Goal: Information Seeking & Learning: Learn about a topic

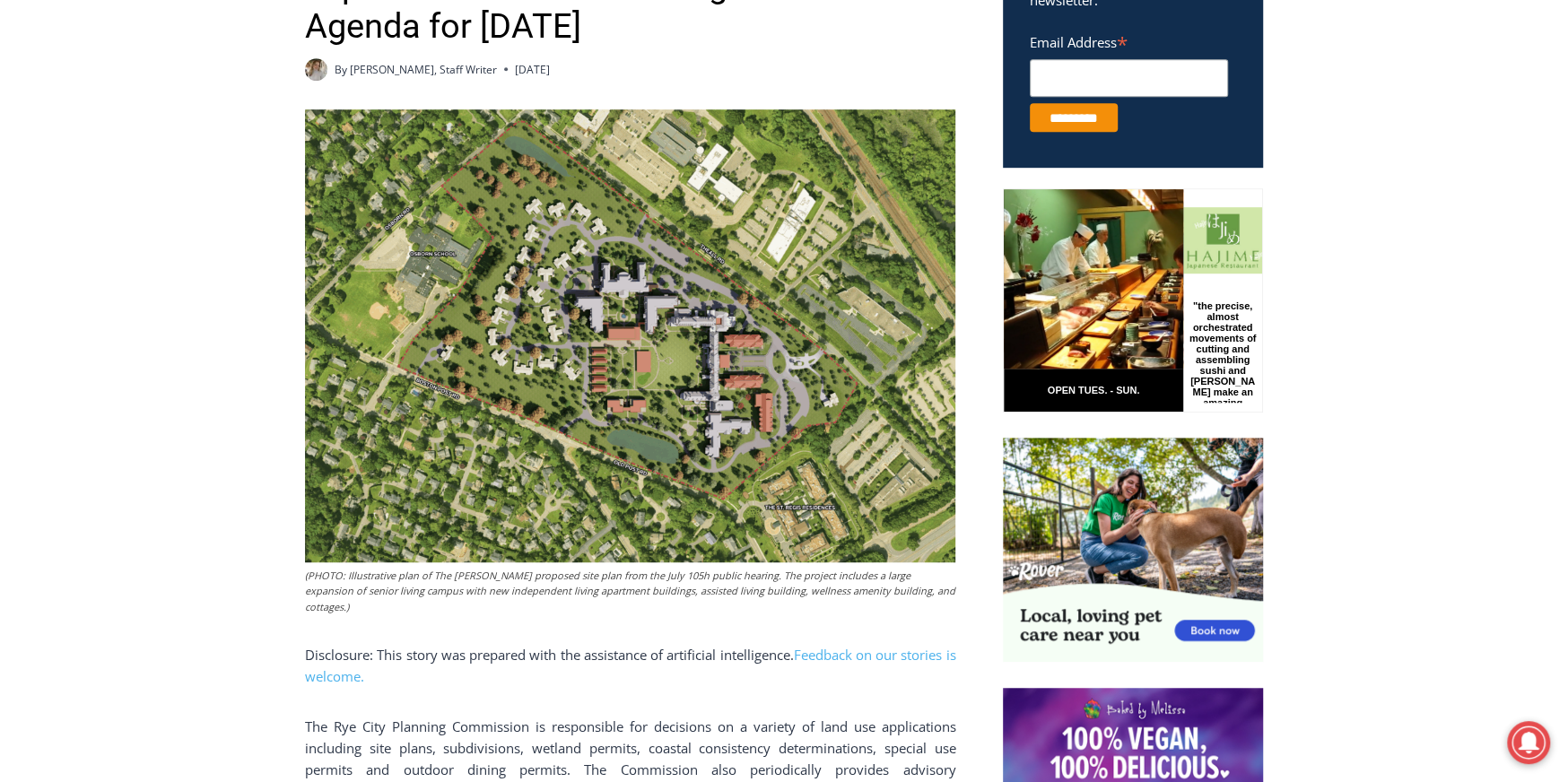
scroll to position [987, 0]
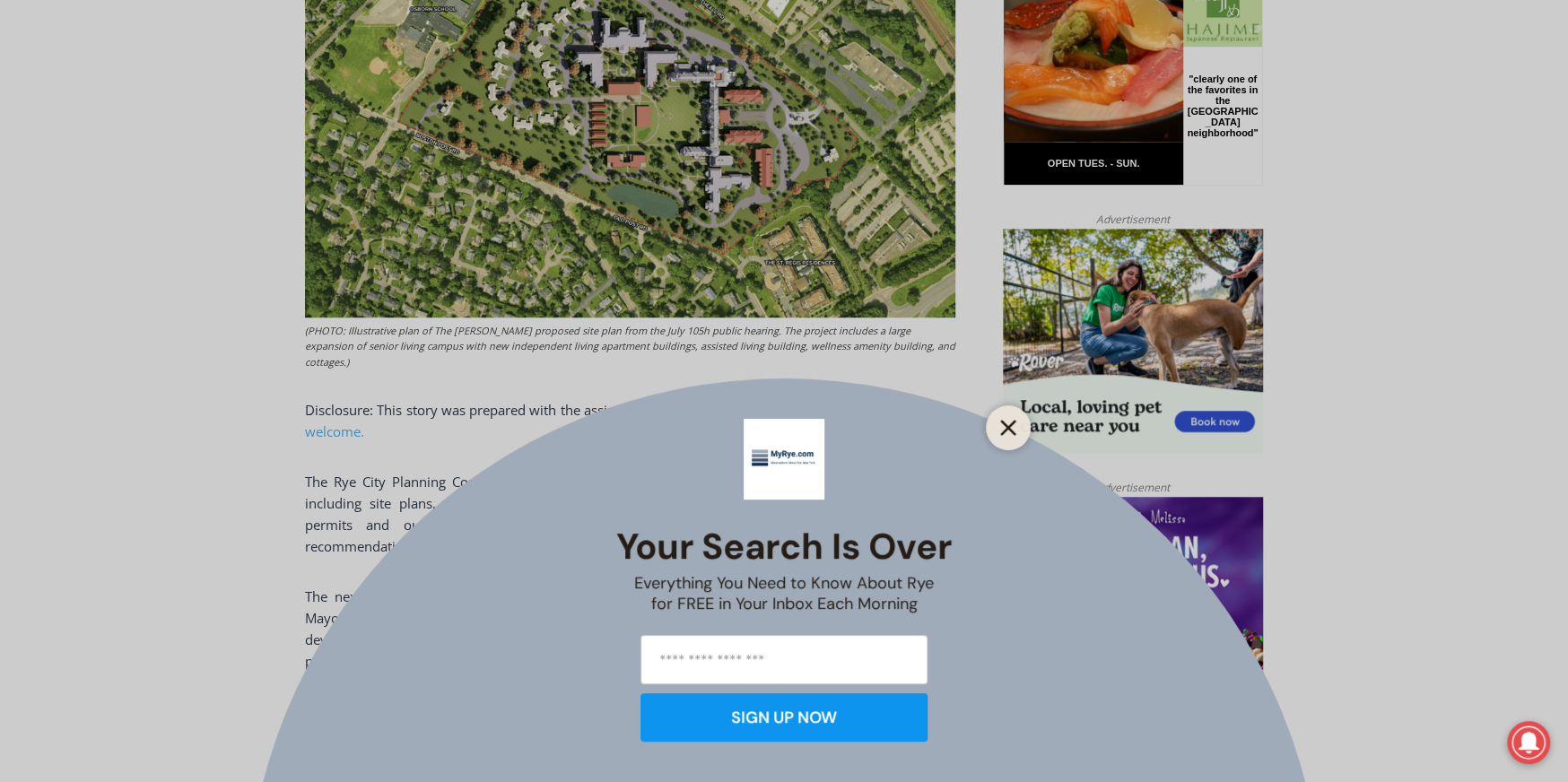
click at [1012, 425] on line "Close" at bounding box center [1008, 427] width 12 height 12
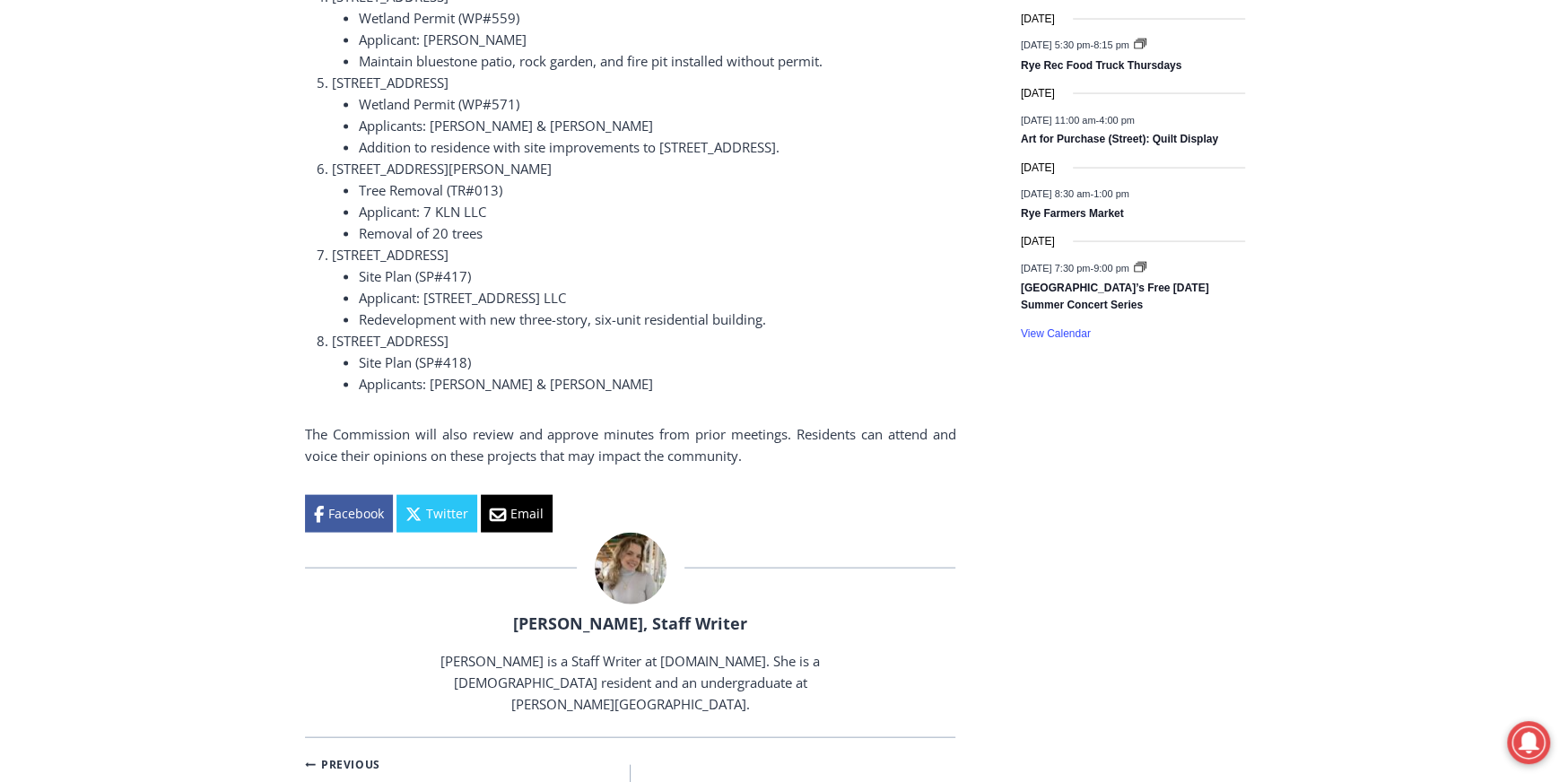
scroll to position [2870, 0]
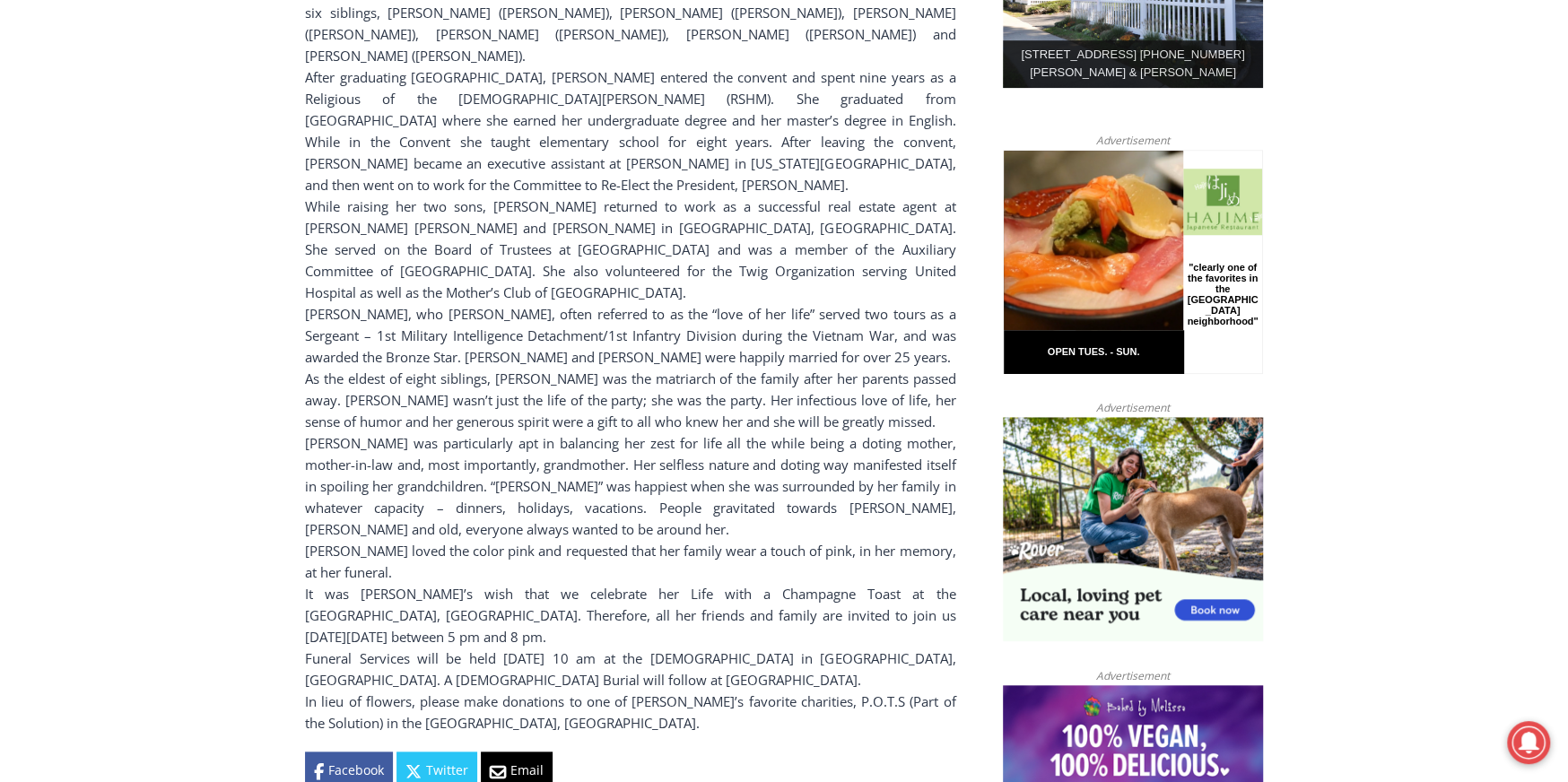
scroll to position [1256, 0]
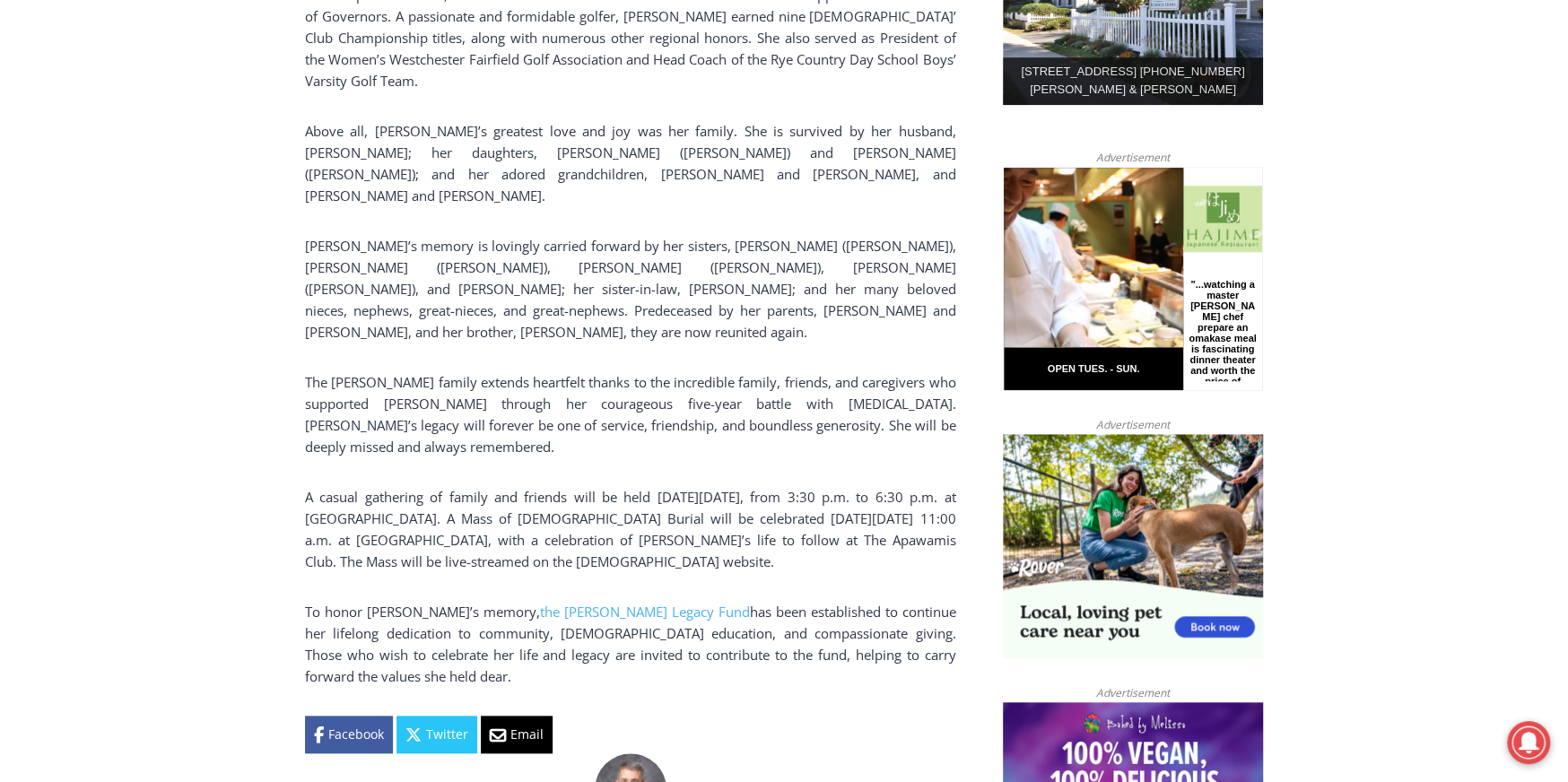
scroll to position [1256, 0]
